Goal: Information Seeking & Learning: Find specific fact

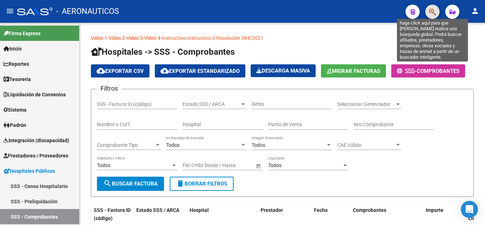
click at [433, 10] on icon "button" at bounding box center [432, 12] width 7 height 8
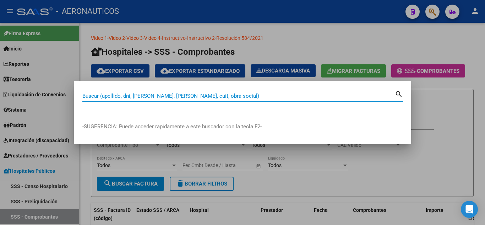
click at [230, 96] on input "Buscar (apellido, dni, [PERSON_NAME], [PERSON_NAME], cuit, obra social)" at bounding box center [238, 96] width 312 height 6
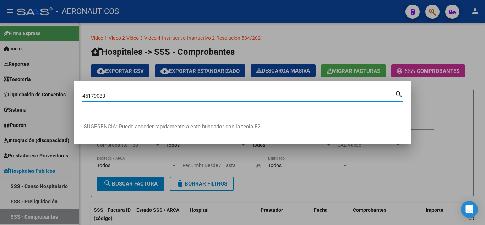
click at [399, 94] on mat-icon "search" at bounding box center [399, 93] width 8 height 9
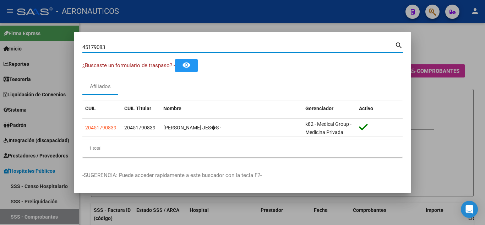
drag, startPoint x: 114, startPoint y: 45, endPoint x: 69, endPoint y: 50, distance: 45.4
click at [69, 50] on div "45179083 Buscar (apellido, dni, cuil, nro traspaso, cuit, obra social) search ¿…" at bounding box center [242, 112] width 485 height 225
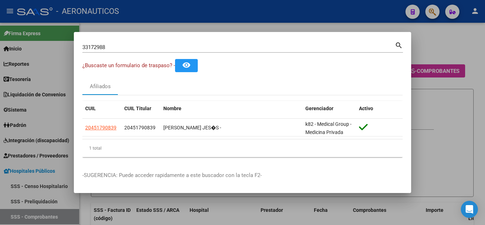
click at [399, 44] on mat-icon "search" at bounding box center [399, 44] width 8 height 9
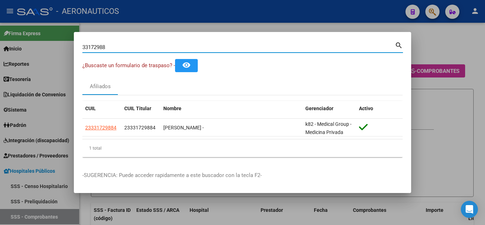
drag, startPoint x: 141, startPoint y: 47, endPoint x: 75, endPoint y: 47, distance: 66.4
click at [75, 47] on mat-dialog-content "33172988 Buscar (apellido, dni, cuil, nro traspaso, cuit, obra social) search ¿…" at bounding box center [242, 101] width 337 height 122
type input "25590756"
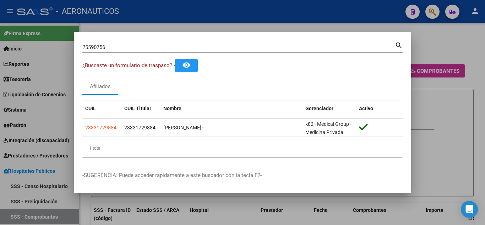
click at [399, 44] on mat-icon "search" at bounding box center [399, 44] width 8 height 9
click at [399, 44] on div at bounding box center [242, 112] width 485 height 225
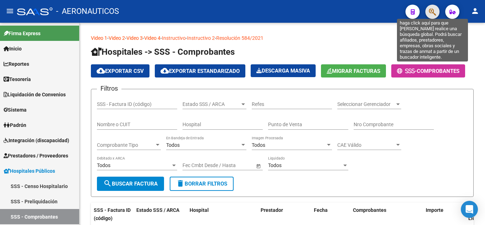
click at [432, 9] on icon "button" at bounding box center [432, 12] width 7 height 8
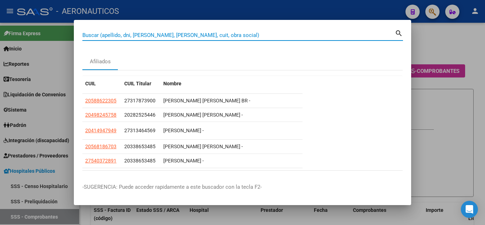
click at [162, 34] on input "Buscar (apellido, dni, [PERSON_NAME], [PERSON_NAME], cuit, obra social)" at bounding box center [238, 35] width 312 height 6
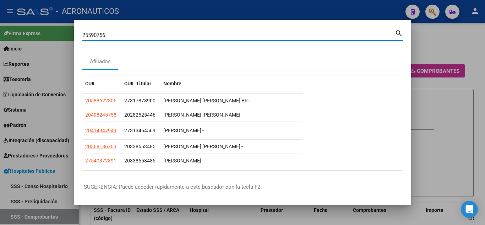
type input "25590756"
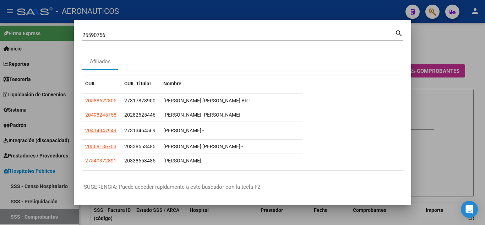
click at [398, 32] on mat-icon "search" at bounding box center [399, 32] width 8 height 9
